Goal: Task Accomplishment & Management: Complete application form

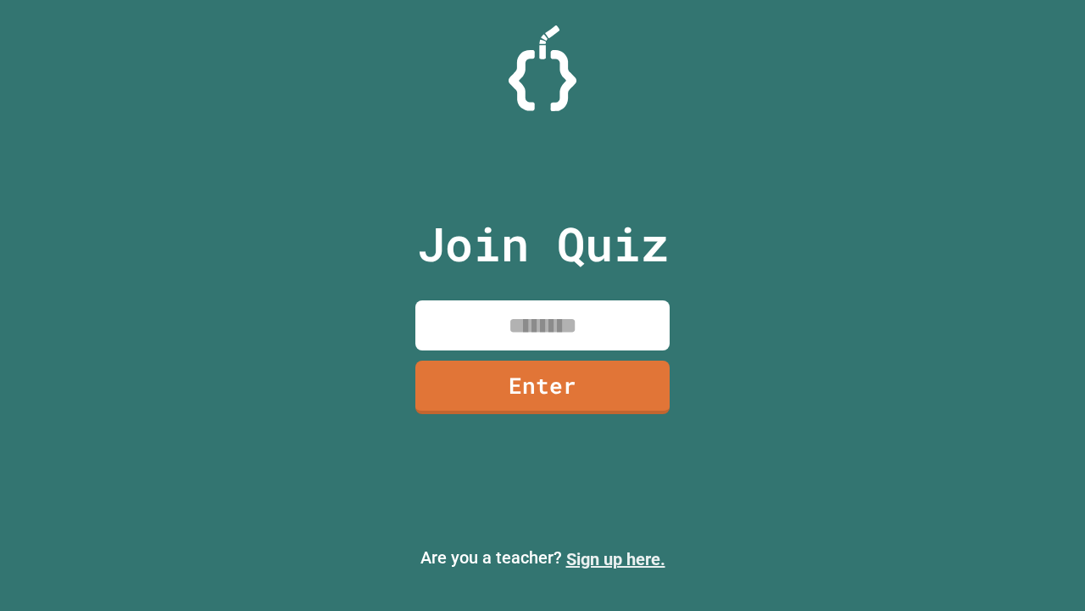
click at [616, 559] on link "Sign up here." at bounding box center [615, 559] width 99 height 20
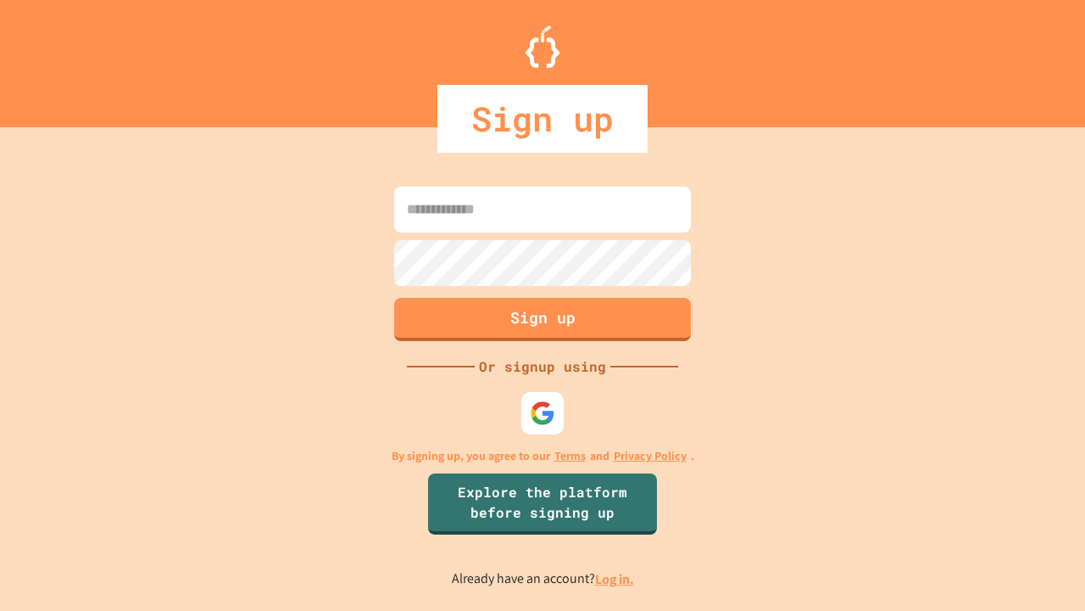
click at [616, 578] on link "Log in." at bounding box center [614, 579] width 39 height 18
